Goal: Task Accomplishment & Management: Complete application form

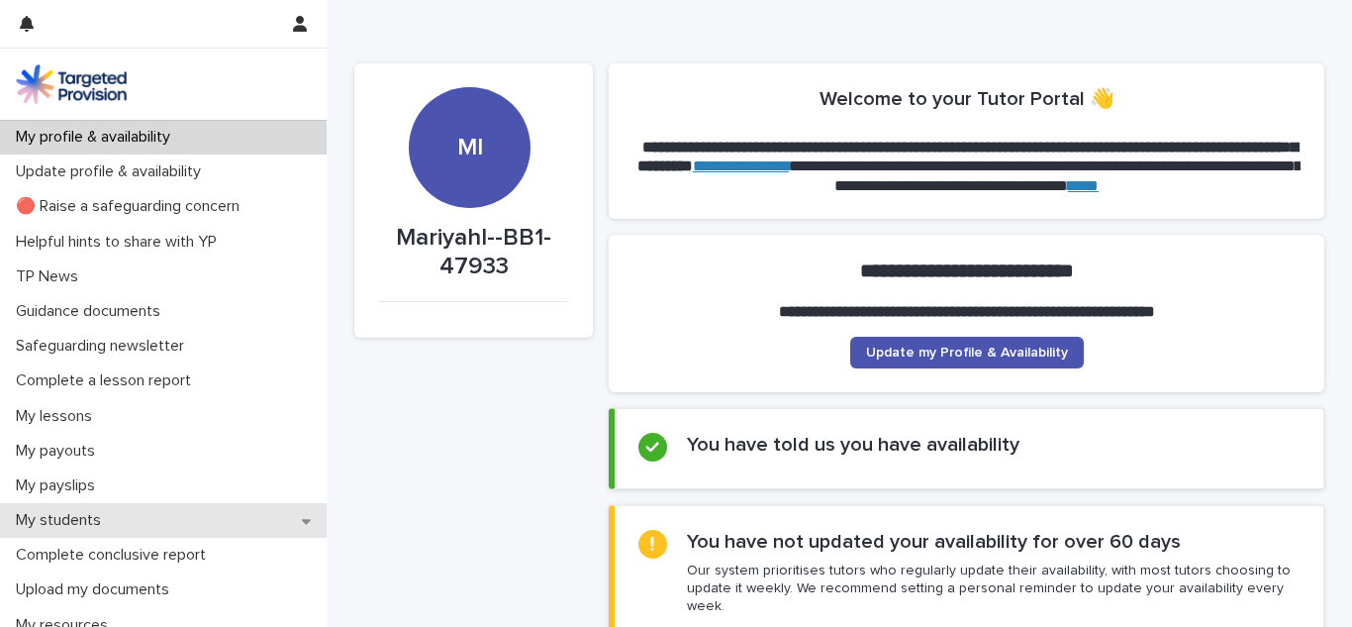
click at [248, 517] on div "My students" at bounding box center [163, 520] width 327 height 35
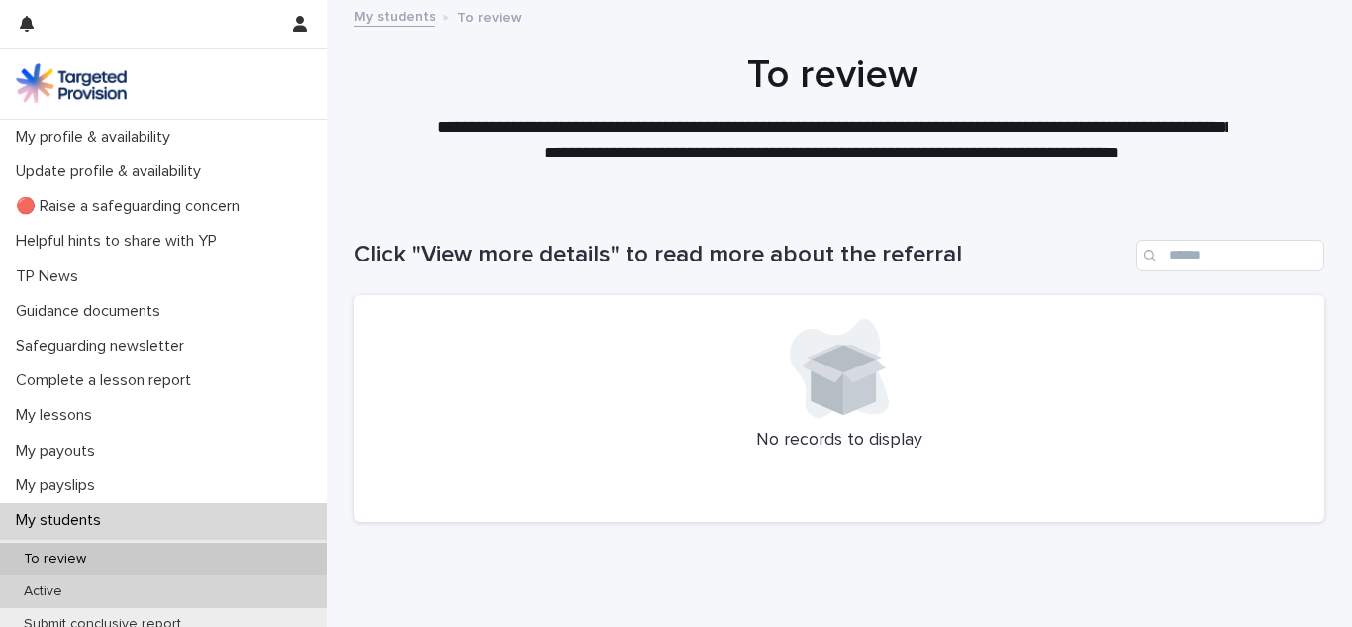
click at [241, 587] on div "Active" at bounding box center [163, 591] width 327 height 33
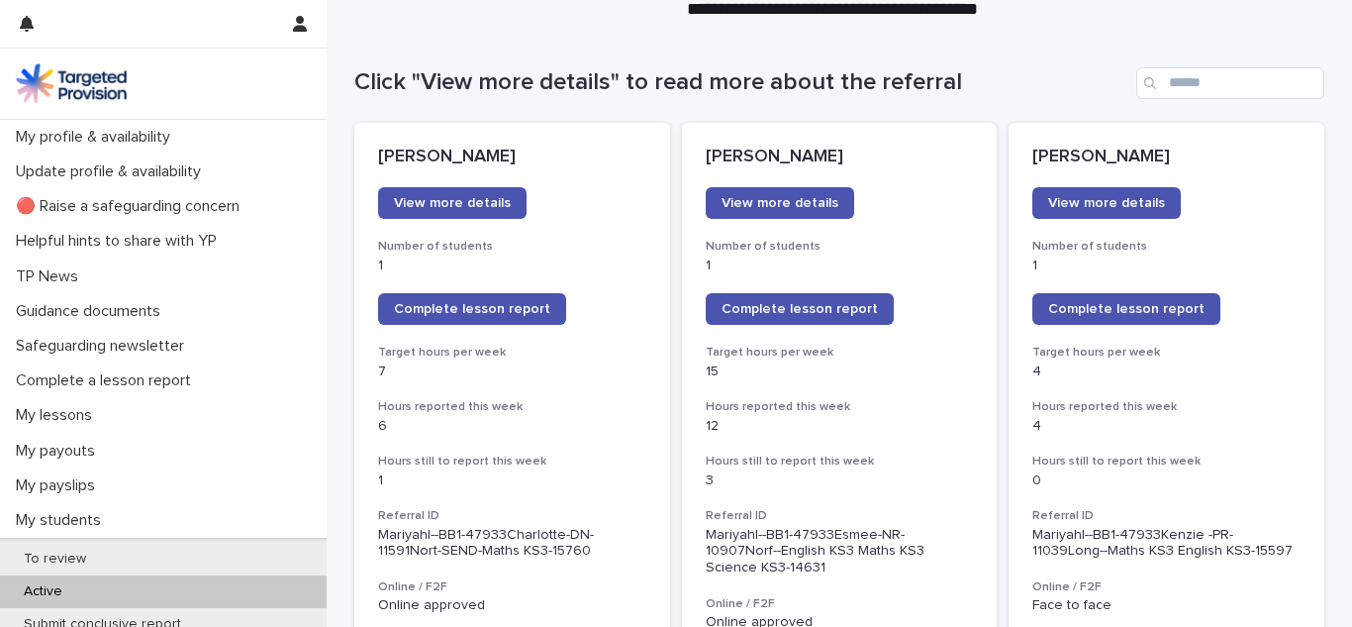
scroll to position [210, 0]
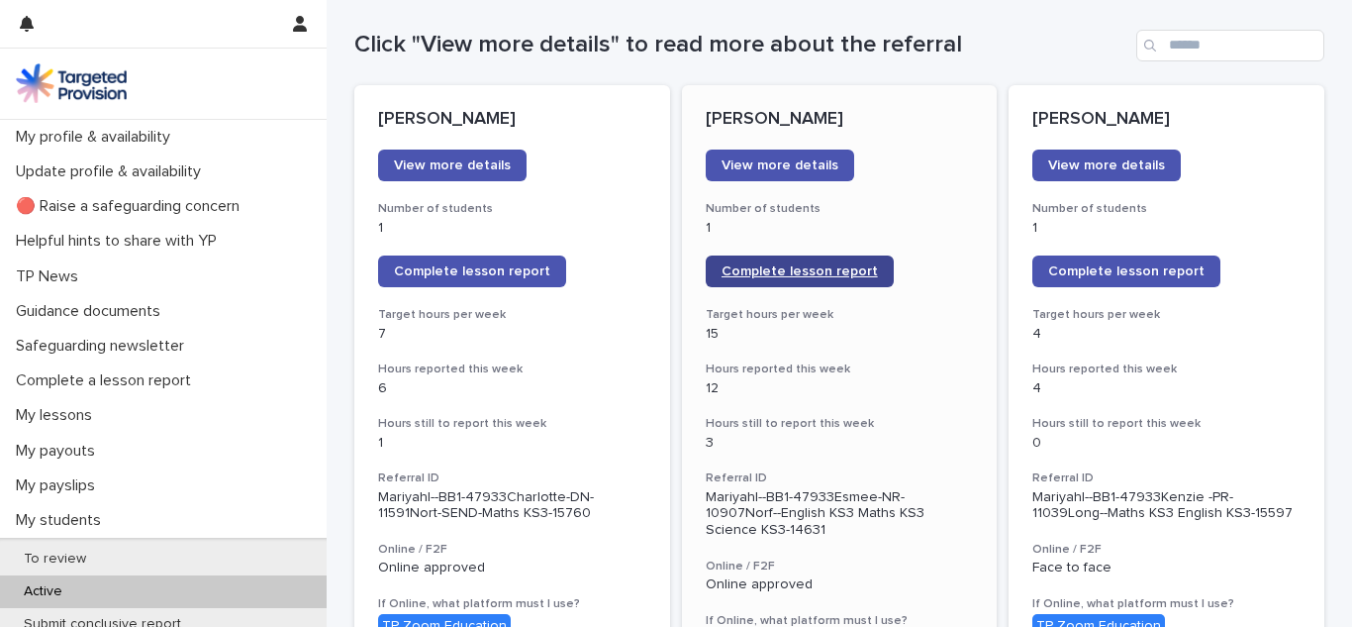
click at [766, 281] on link "Complete lesson report" at bounding box center [800, 271] width 188 height 32
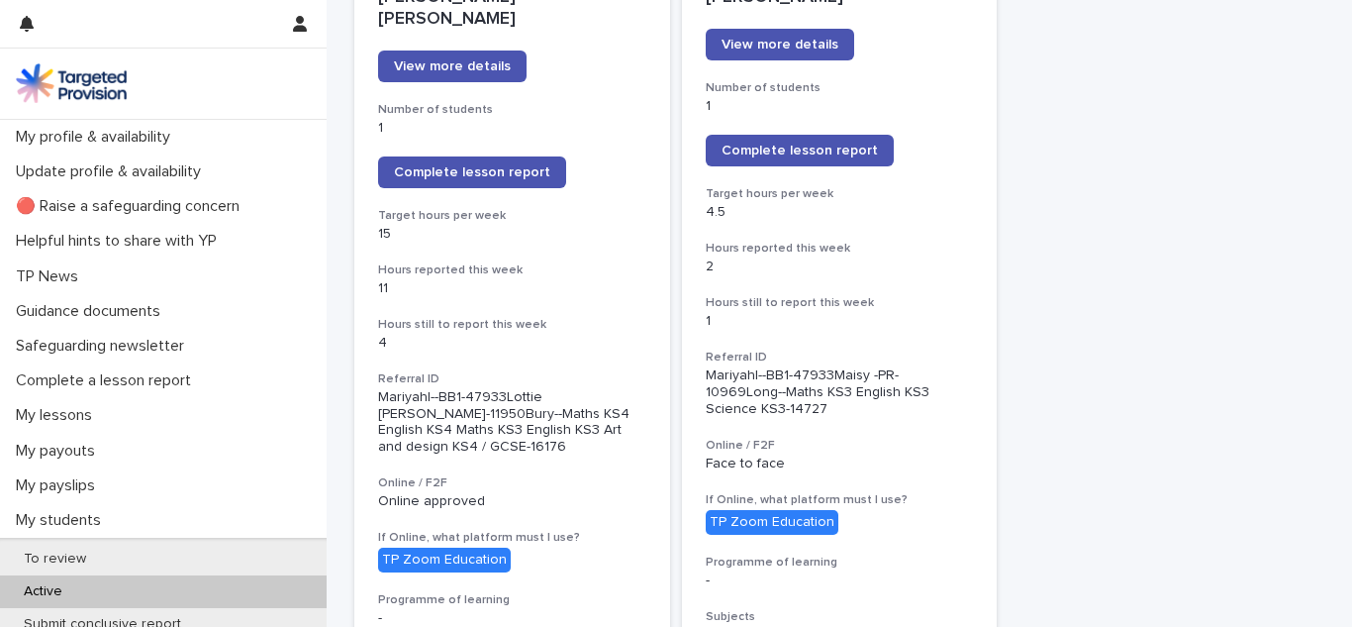
scroll to position [1807, 0]
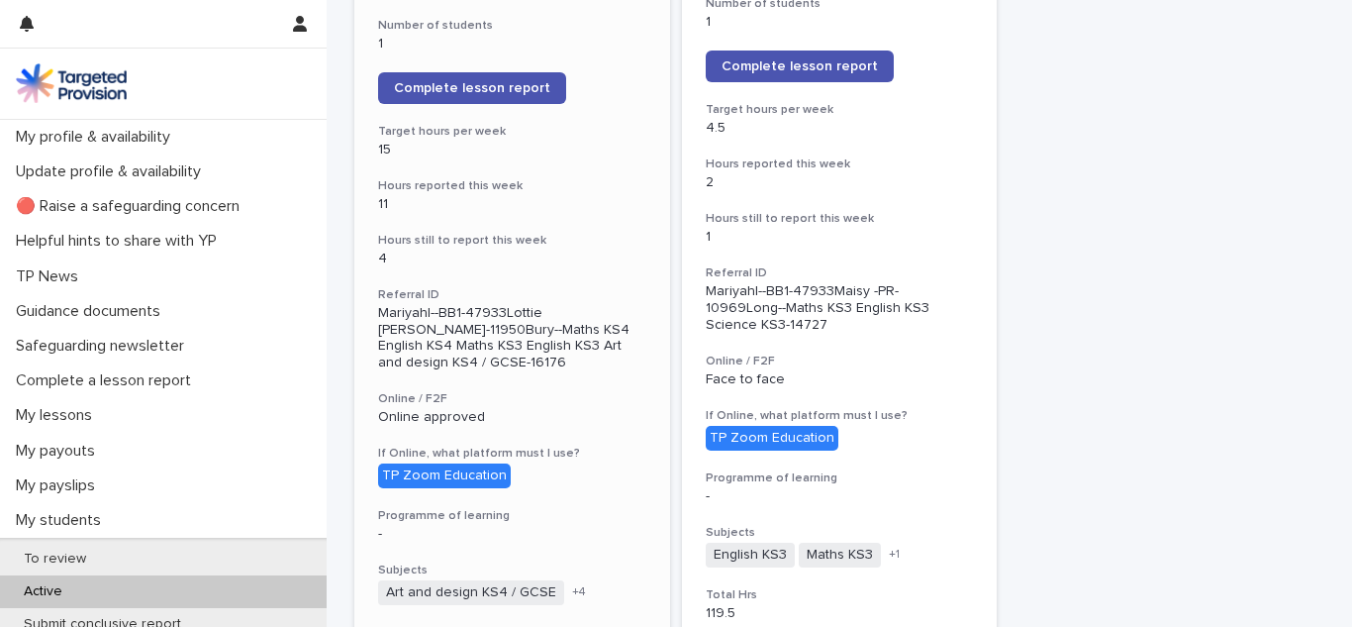
click at [598, 434] on div "[PERSON_NAME] [PERSON_NAME] View more details Number of students 1 Complete les…" at bounding box center [512, 588] width 316 height 1418
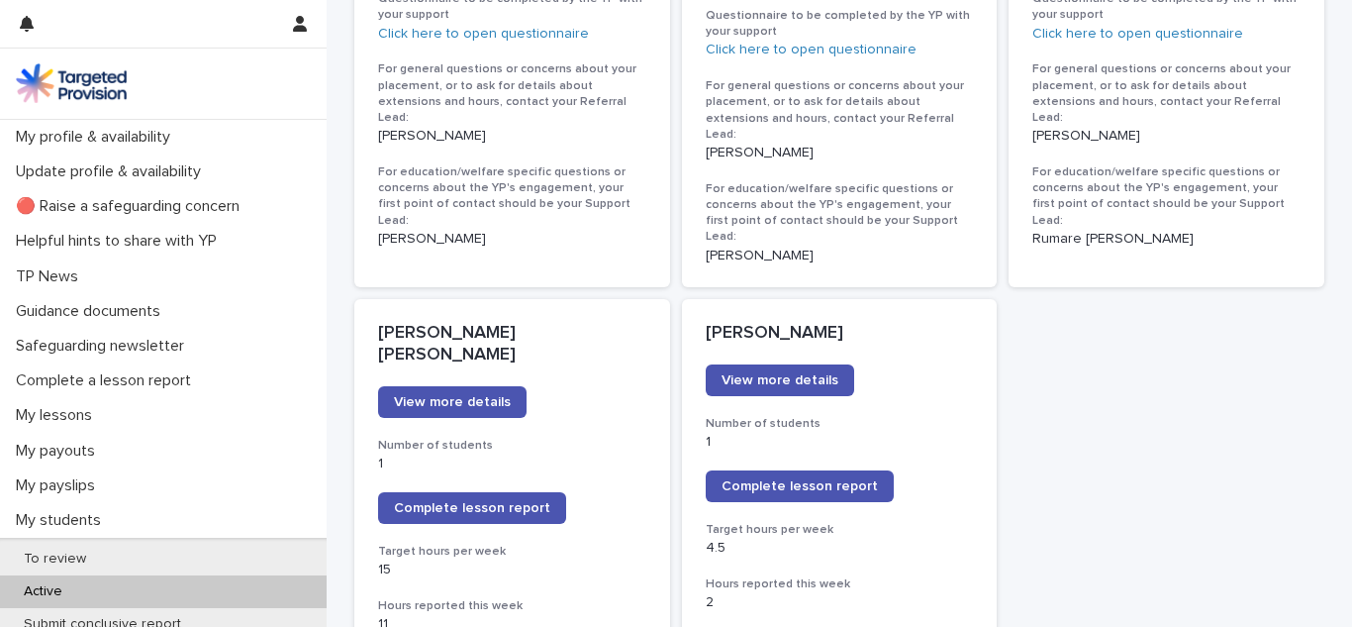
scroll to position [1389, 0]
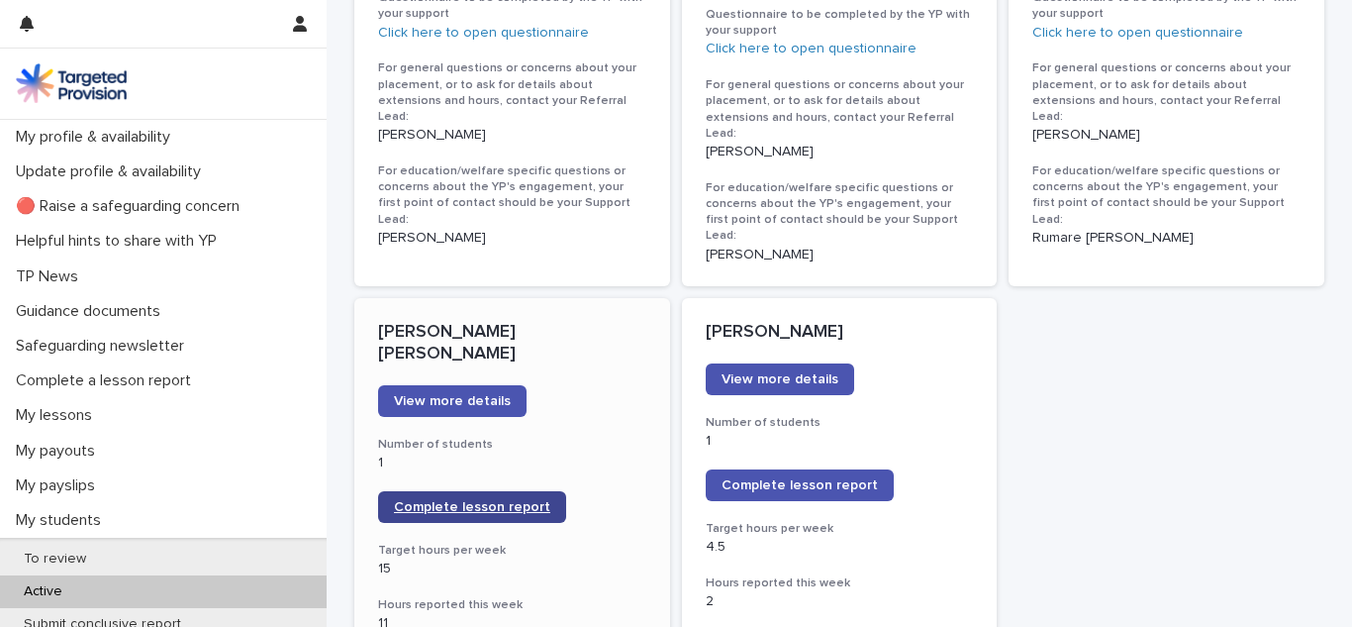
click at [545, 491] on link "Complete lesson report" at bounding box center [472, 507] width 188 height 32
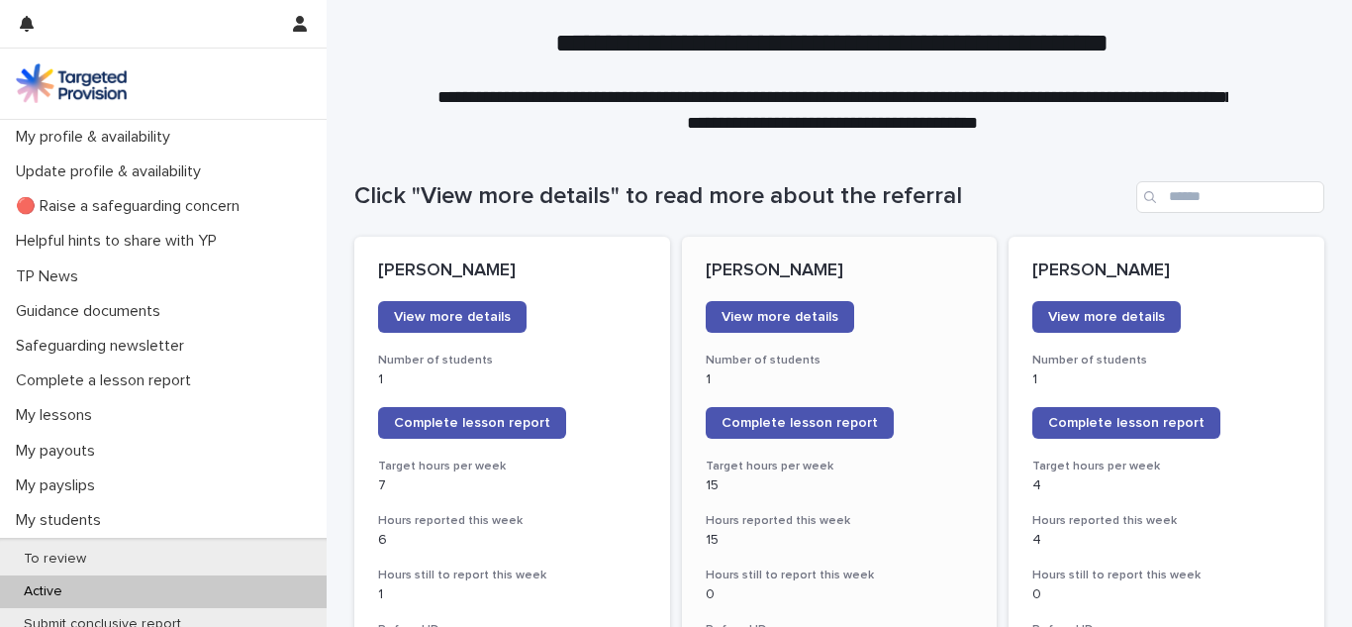
scroll to position [28, 0]
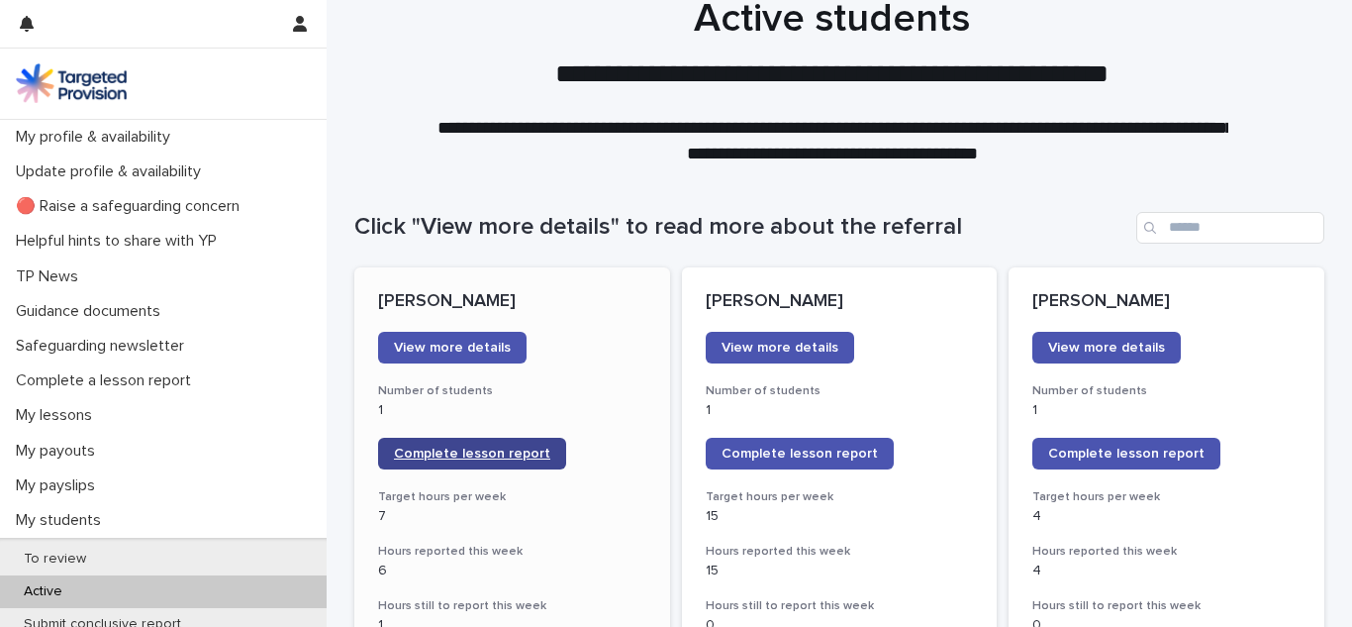
click at [394, 446] on span "Complete lesson report" at bounding box center [472, 453] width 156 height 14
